Goal: Find specific page/section: Find specific page/section

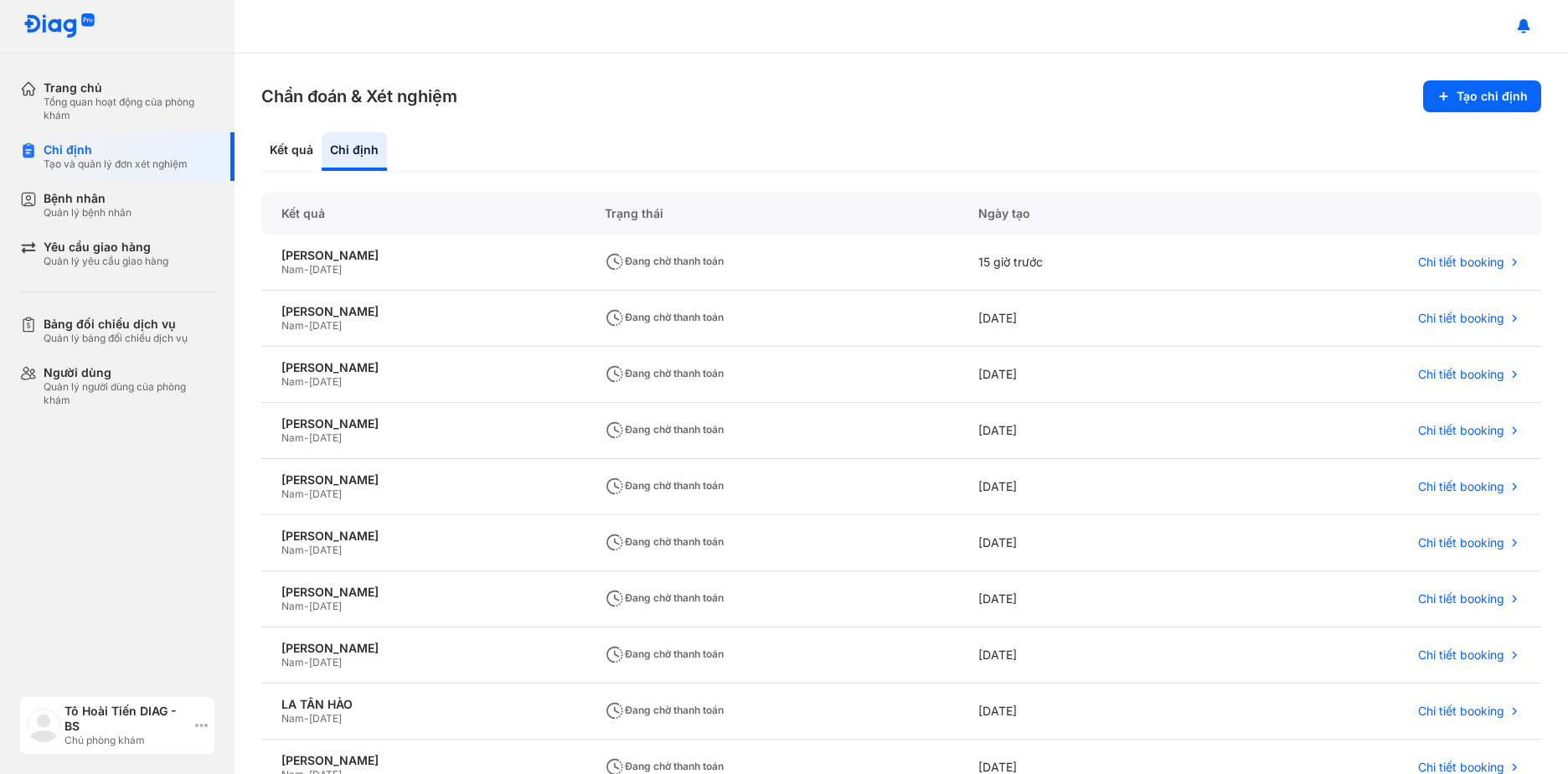
click at [199, 726] on icon at bounding box center [201, 726] width 13 height 14
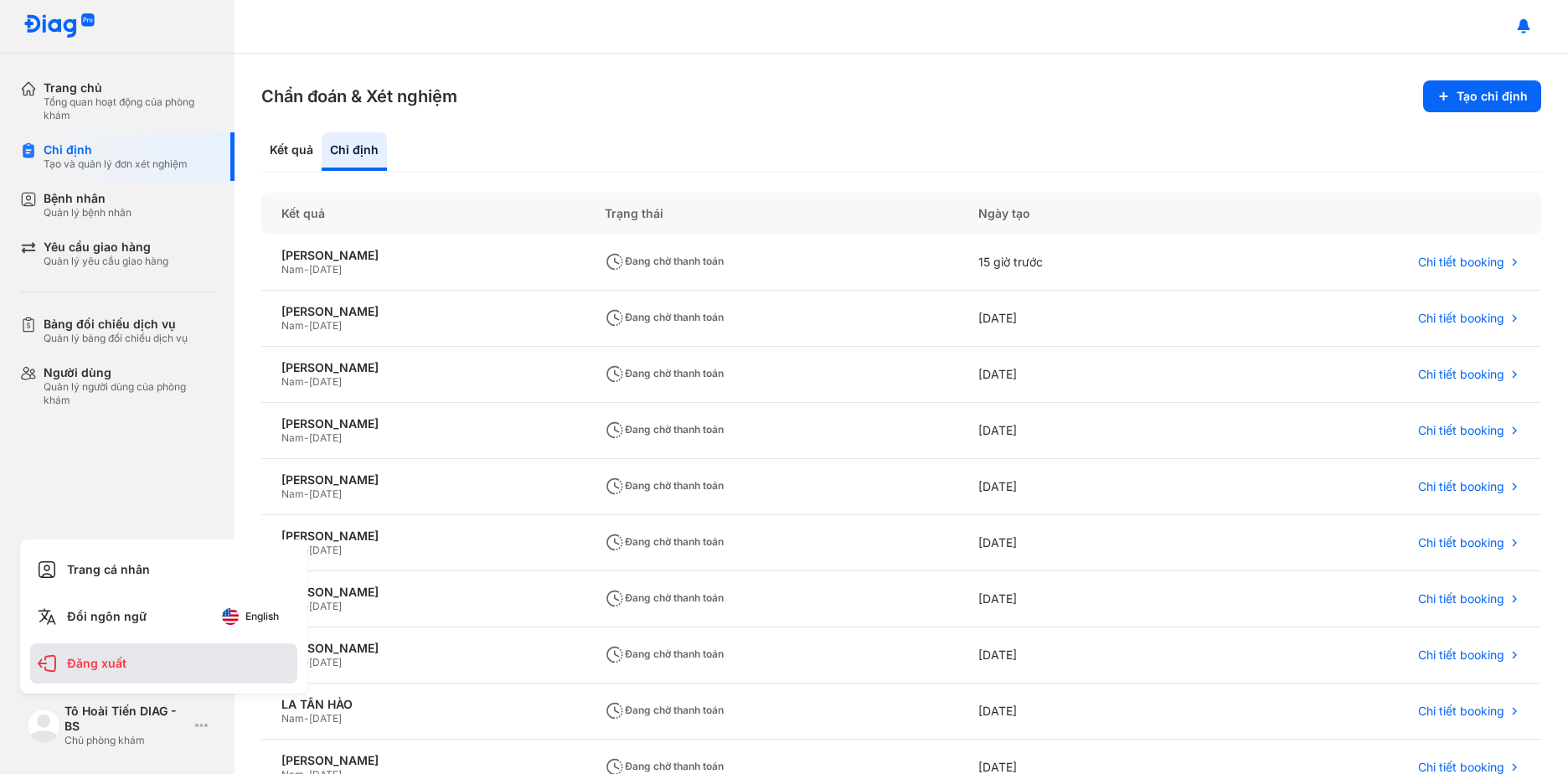
click at [111, 675] on div "Đăng xuất" at bounding box center [163, 663] width 267 height 41
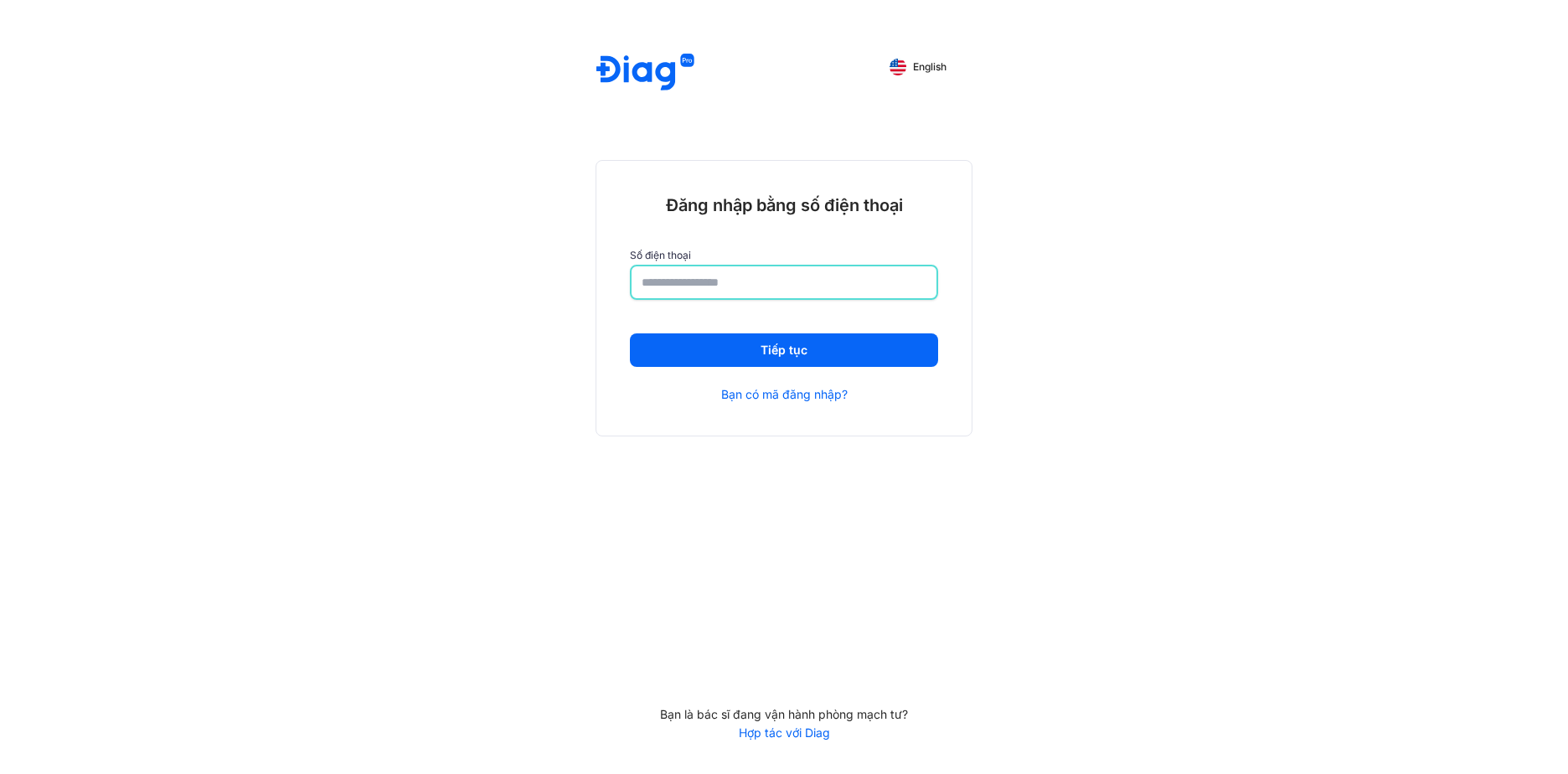
type input "**********"
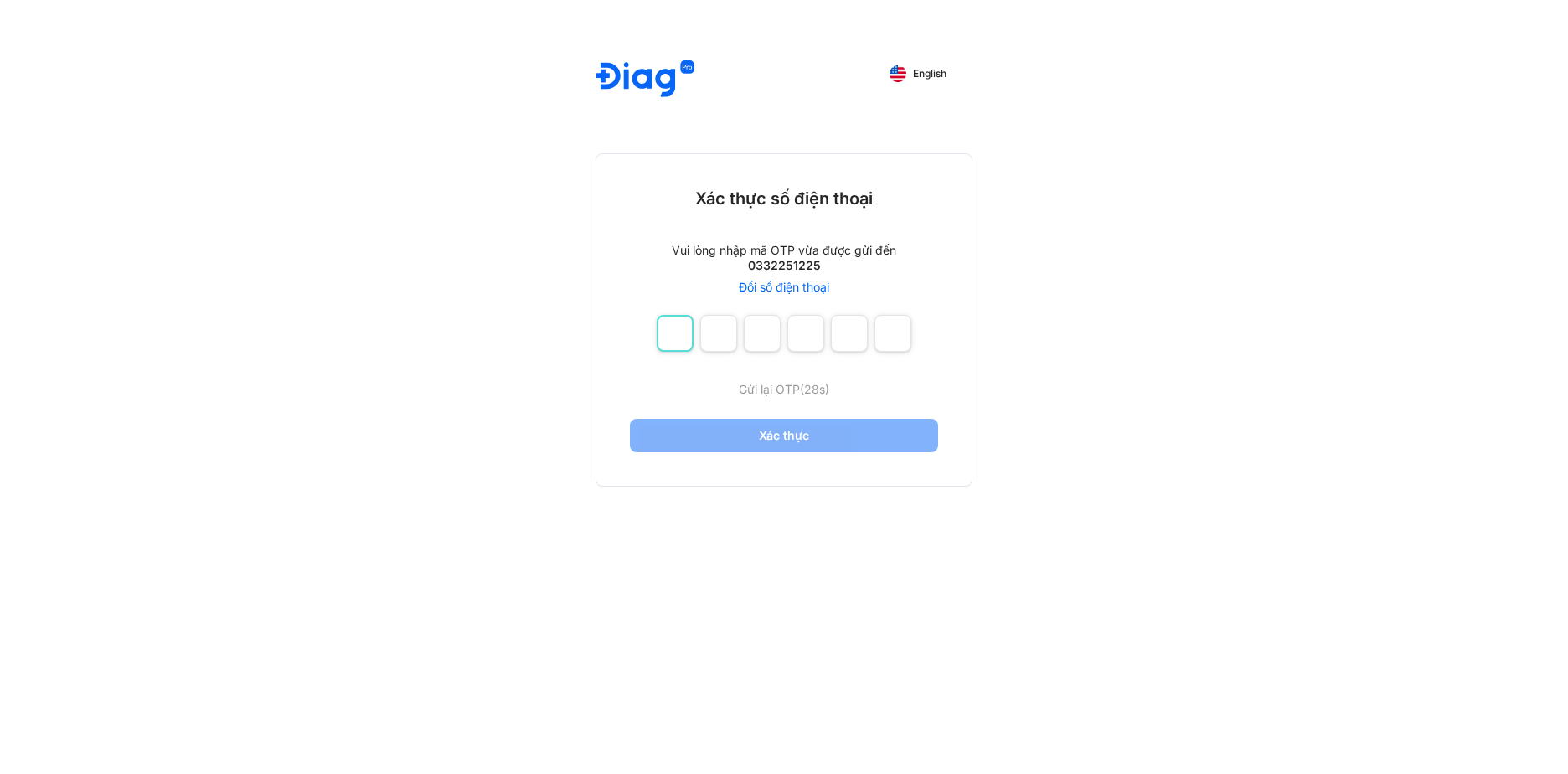
click at [673, 345] on input "number" at bounding box center [675, 333] width 37 height 37
type input "*"
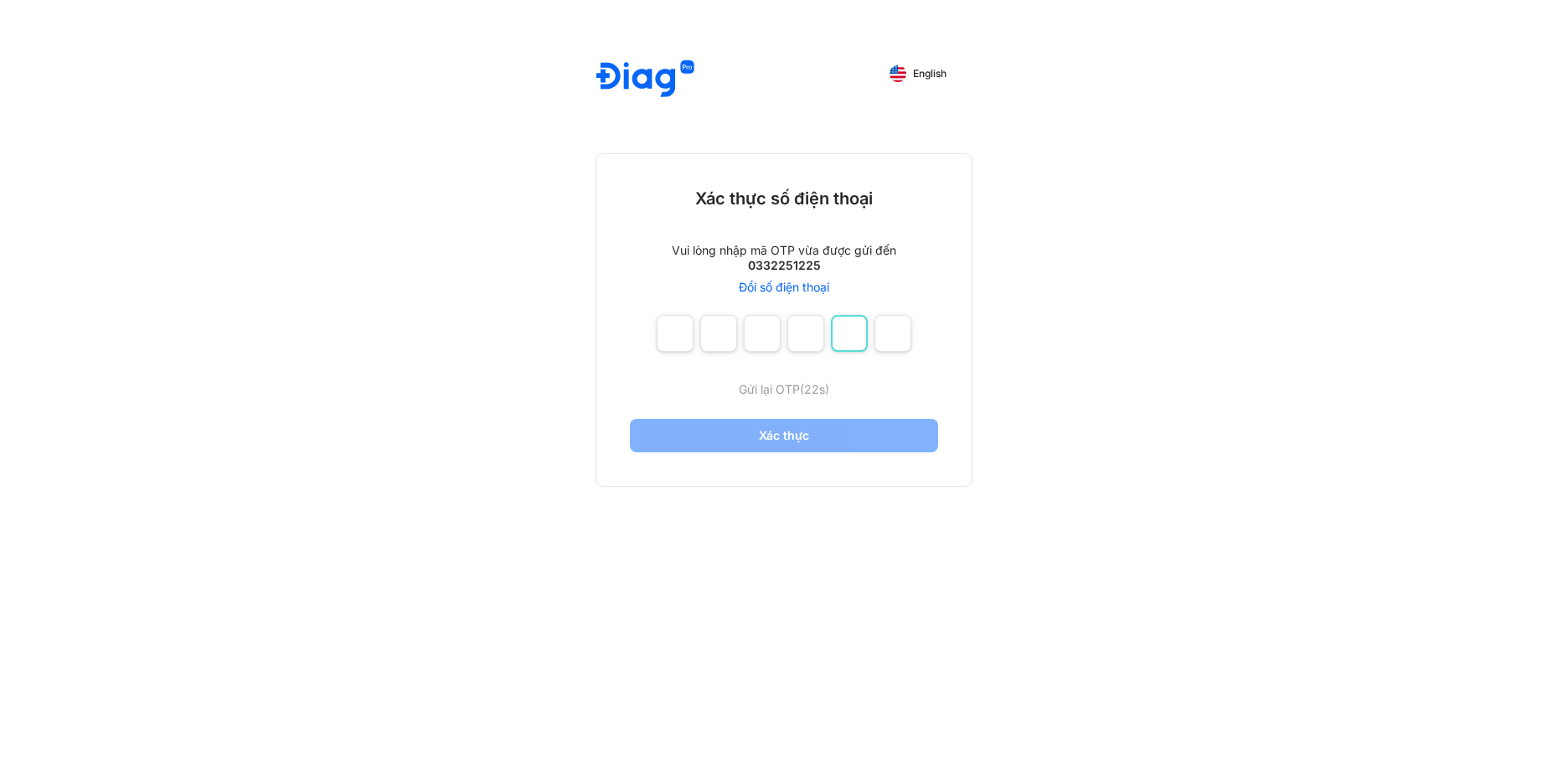
type input "*"
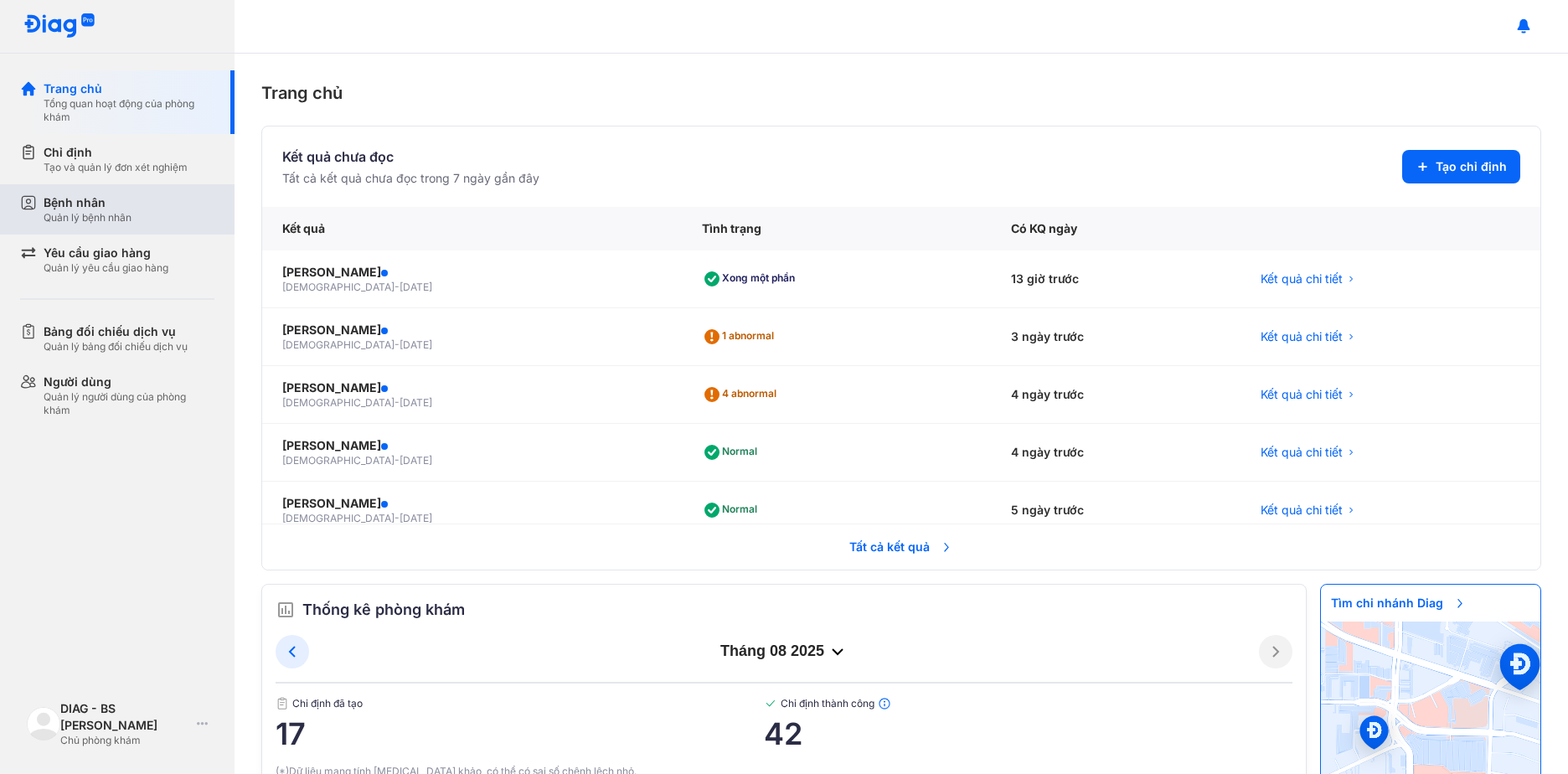
click at [144, 215] on div "Bệnh nhân Quản lý bệnh nhân" at bounding box center [129, 209] width 171 height 30
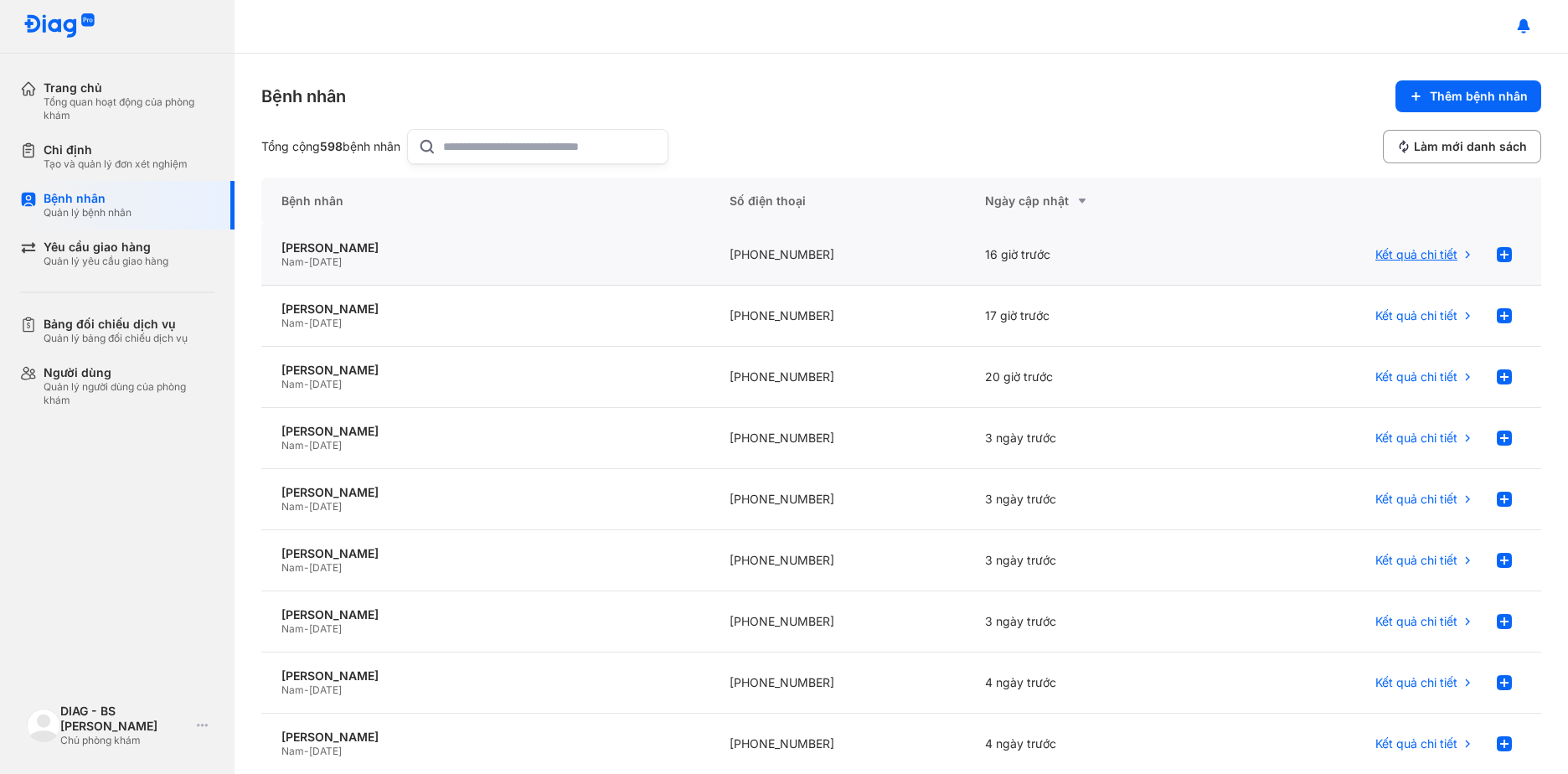
click at [1410, 273] on div "Kết quả chi tiết" at bounding box center [1381, 256] width 320 height 61
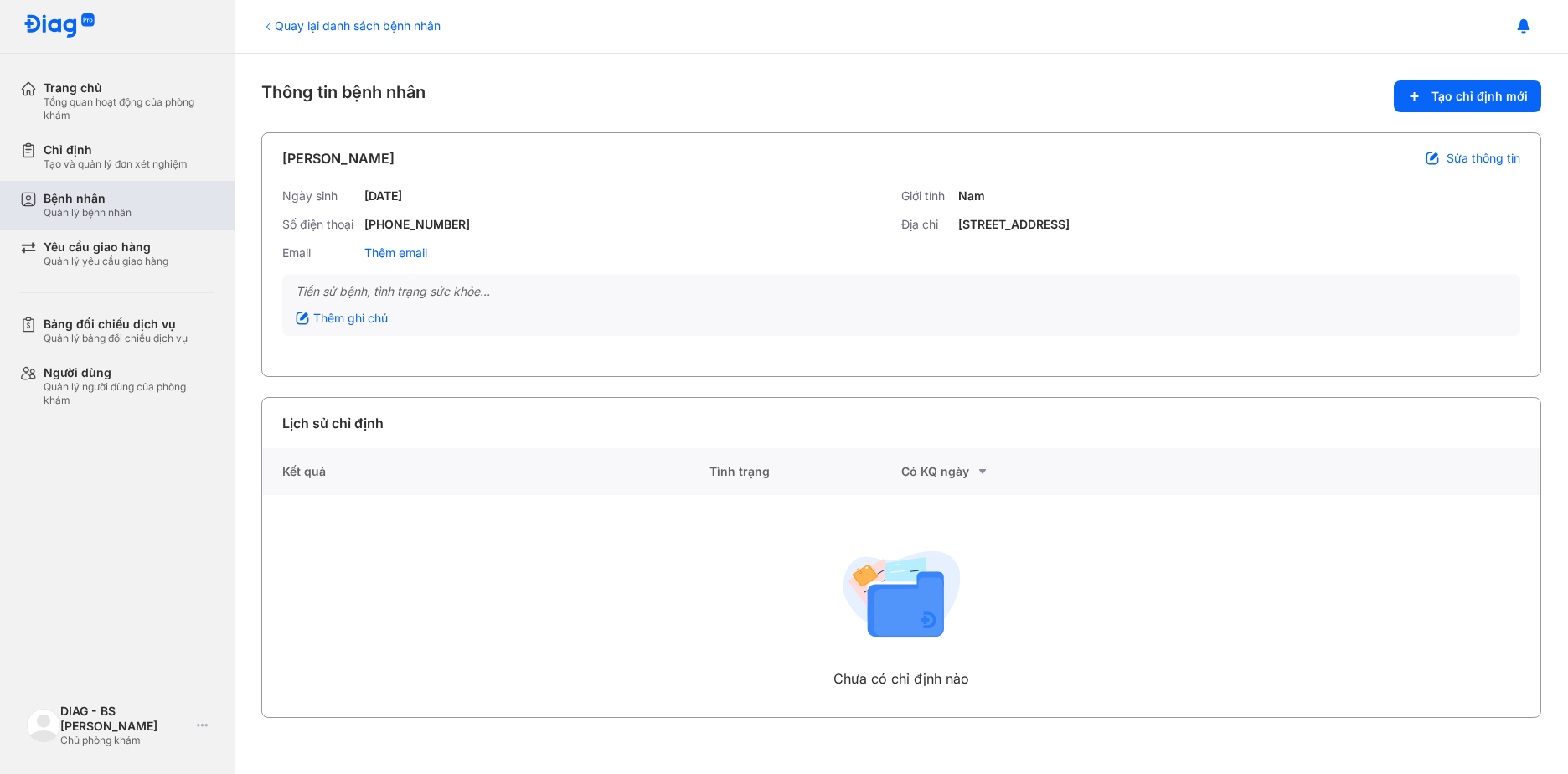
click at [118, 213] on div "Quản lý bệnh nhân" at bounding box center [87, 213] width 88 height 14
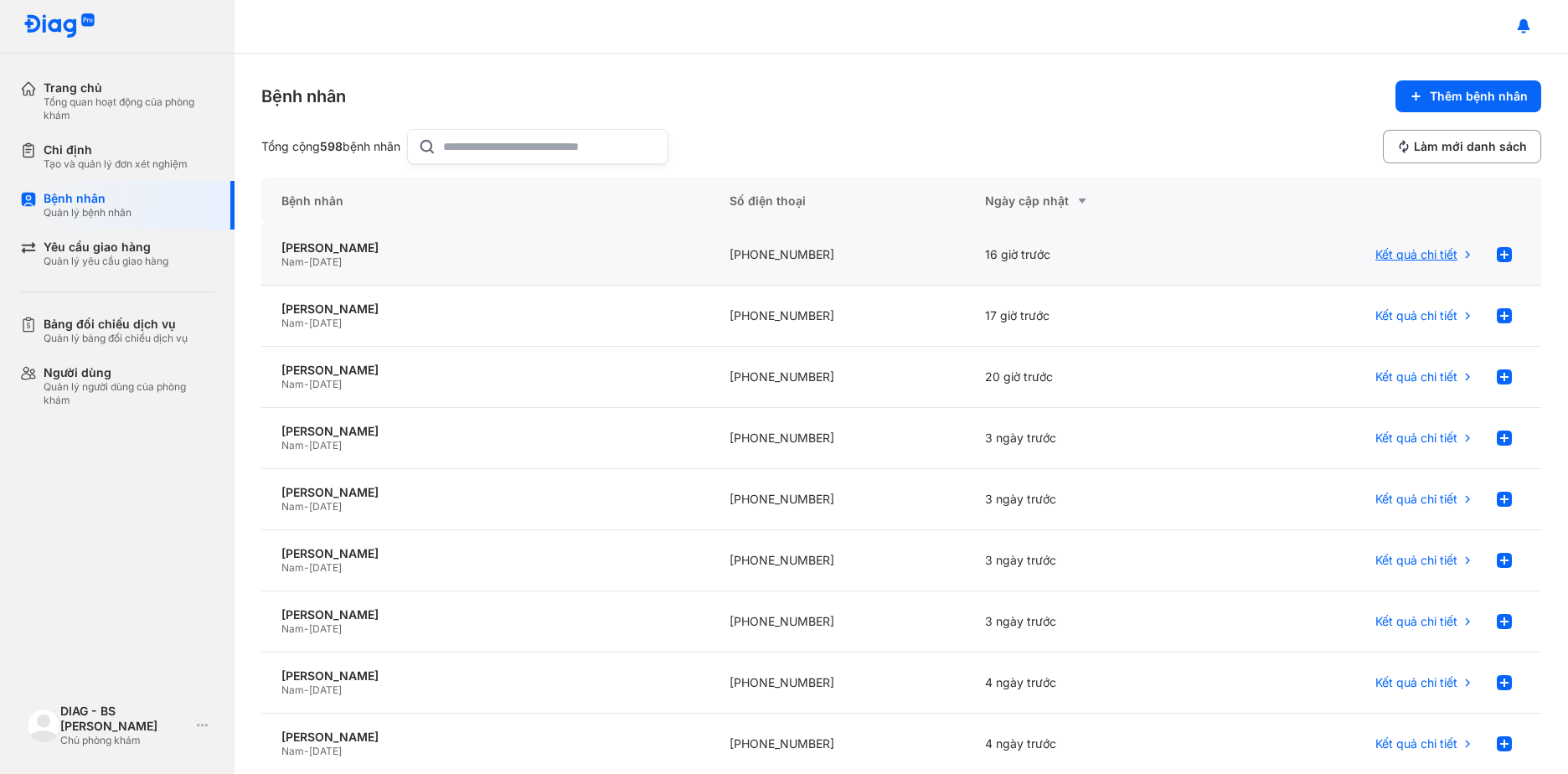
click at [1406, 263] on div "Kết quả chi tiết" at bounding box center [1424, 255] width 99 height 34
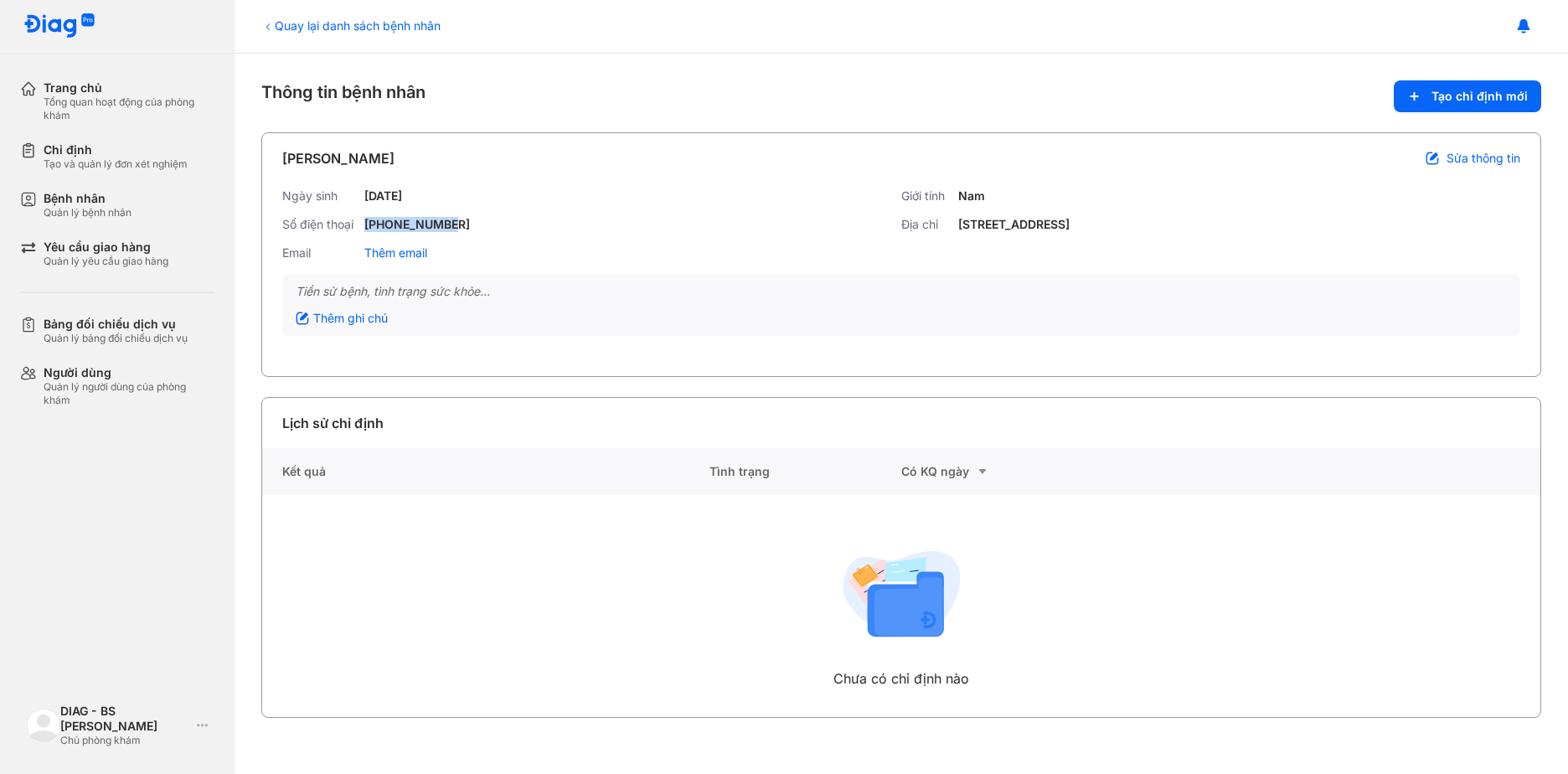
drag, startPoint x: 461, startPoint y: 224, endPoint x: 367, endPoint y: 223, distance: 94.0
click at [367, 223] on div "Số điện thoại +84931138363" at bounding box center [591, 224] width 619 height 15
drag, startPoint x: 367, startPoint y: 223, endPoint x: 384, endPoint y: 228, distance: 17.7
copy div "+84931138363"
click at [110, 205] on div "Bệnh nhân" at bounding box center [87, 198] width 88 height 15
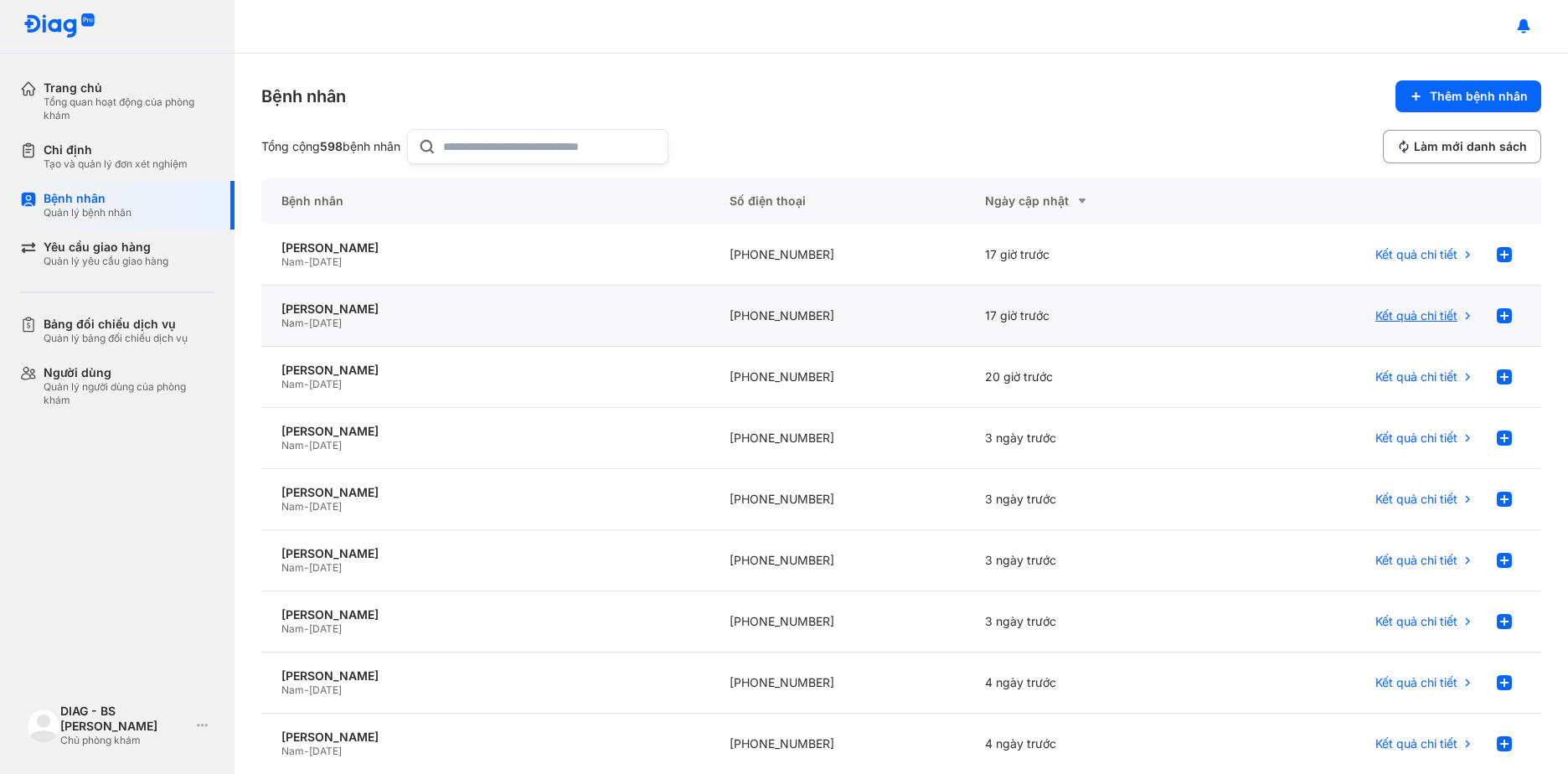
click at [1401, 315] on span "Kết quả chi tiết" at bounding box center [1415, 315] width 82 height 15
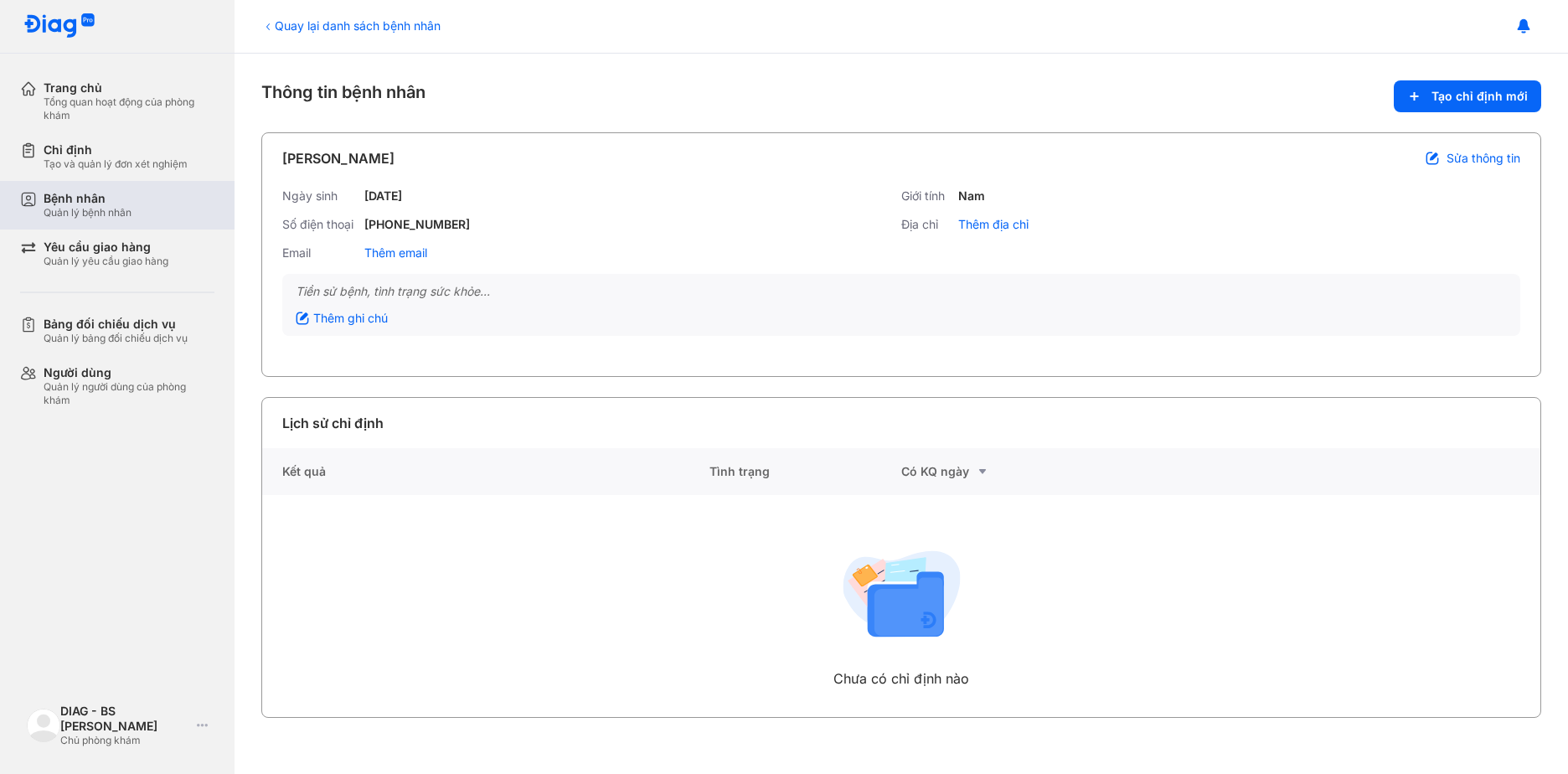
click at [128, 212] on div "Quản lý bệnh nhân" at bounding box center [87, 213] width 88 height 14
